Goal: Navigation & Orientation: Find specific page/section

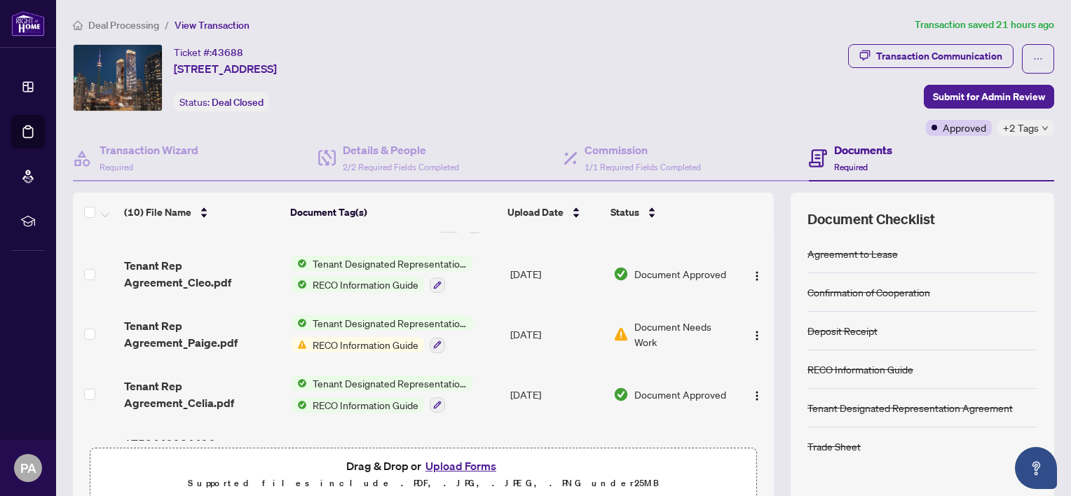
scroll to position [380, 0]
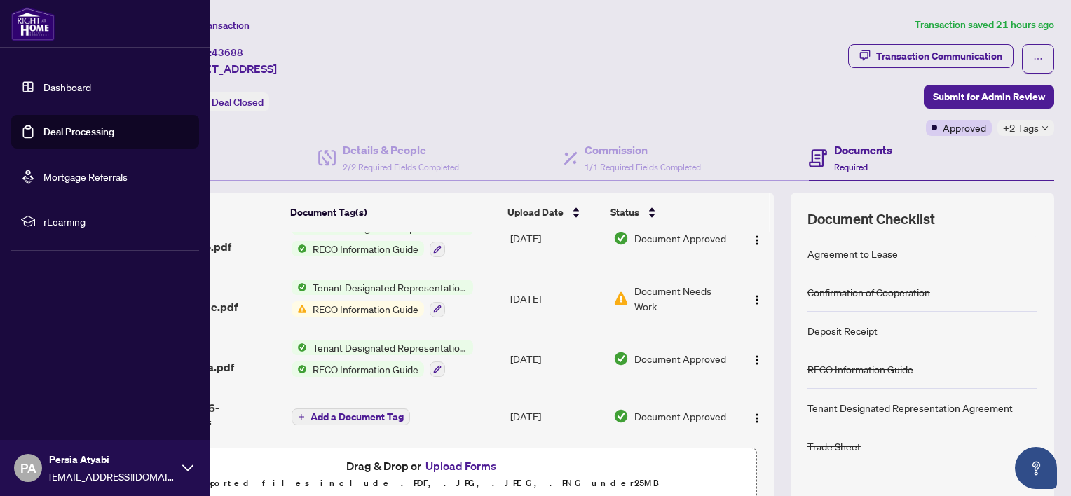
click at [71, 83] on link "Dashboard" at bounding box center [67, 87] width 48 height 13
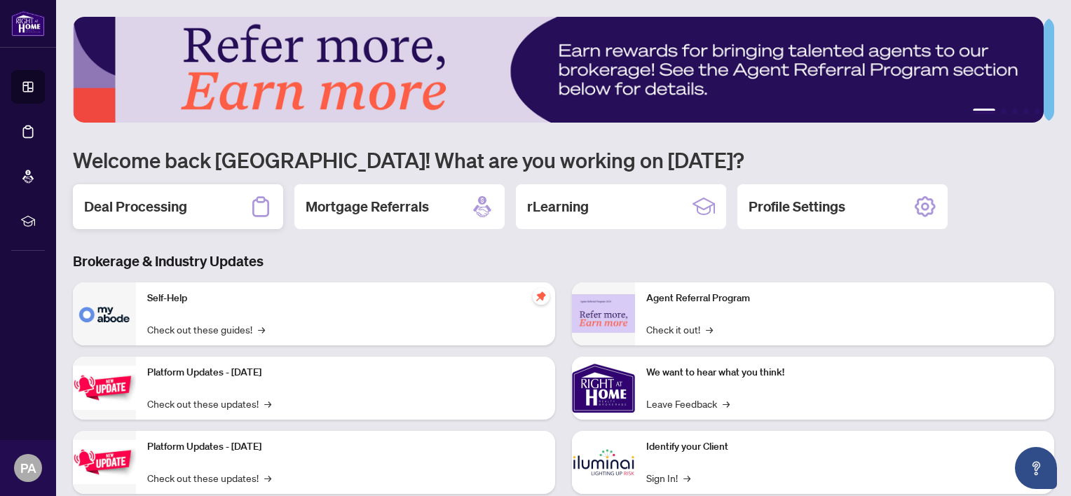
click at [163, 212] on h2 "Deal Processing" at bounding box center [135, 207] width 103 height 20
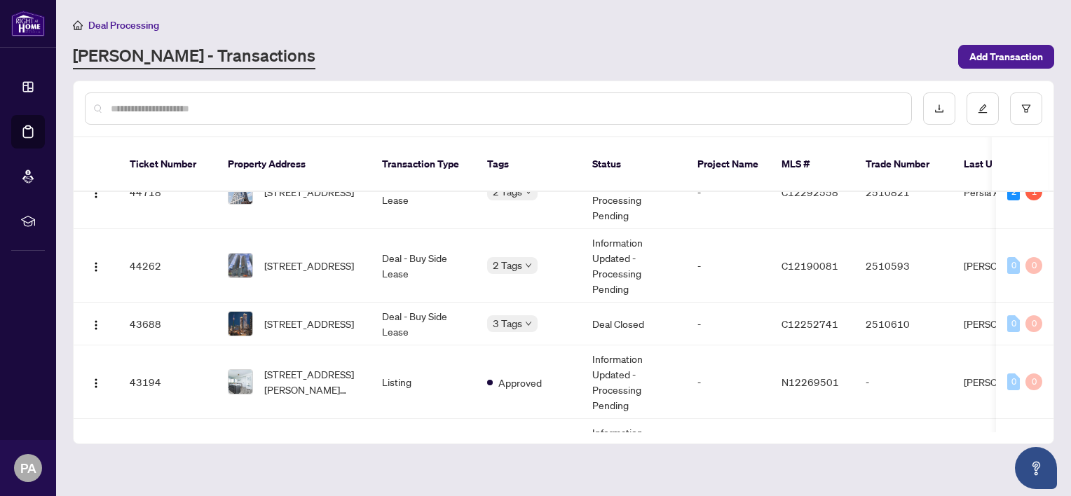
scroll to position [302, 0]
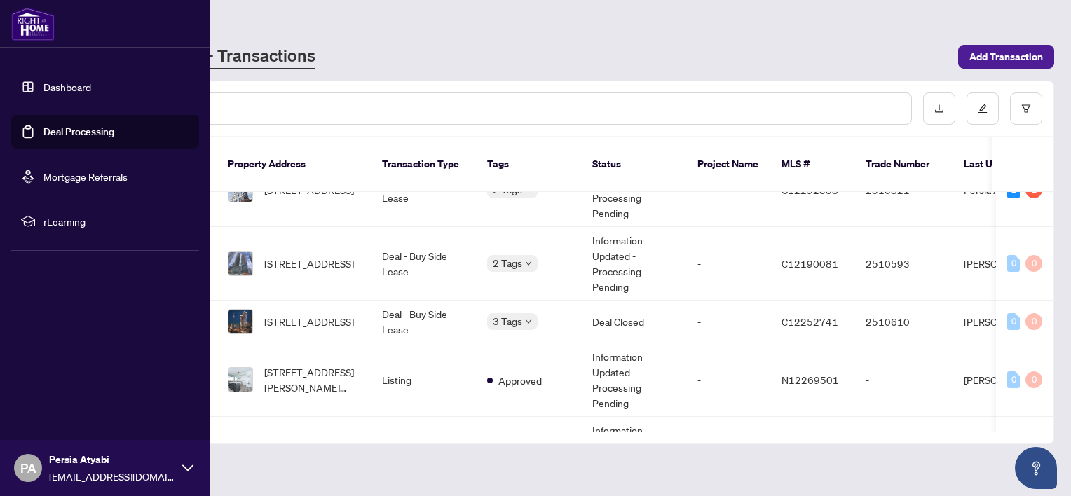
click at [48, 86] on link "Dashboard" at bounding box center [67, 87] width 48 height 13
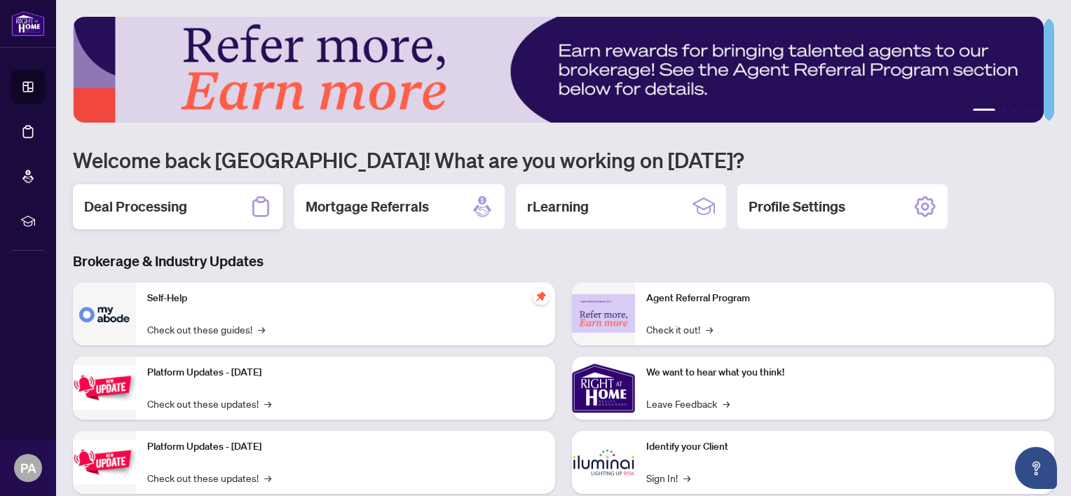
click at [151, 210] on h2 "Deal Processing" at bounding box center [135, 207] width 103 height 20
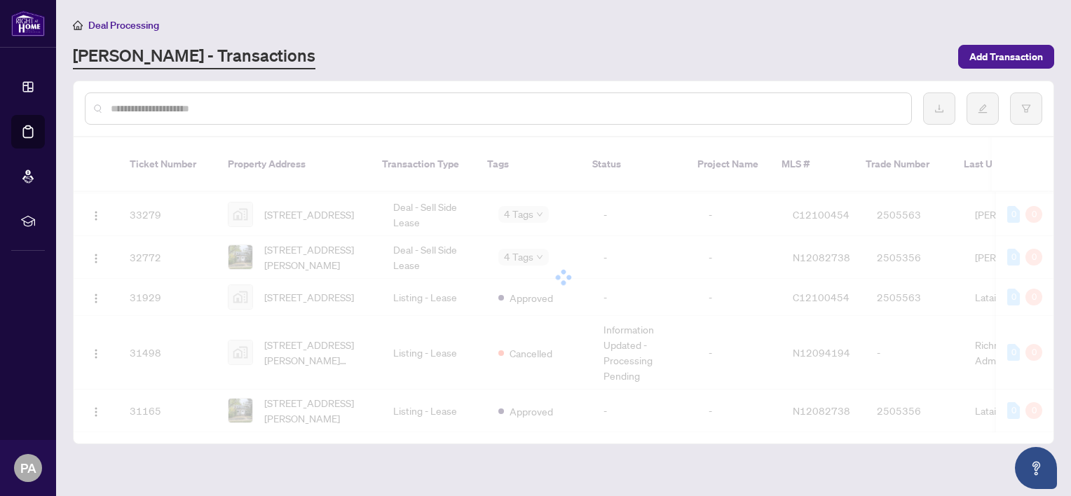
scroll to position [955, 0]
